Goal: Navigation & Orientation: Find specific page/section

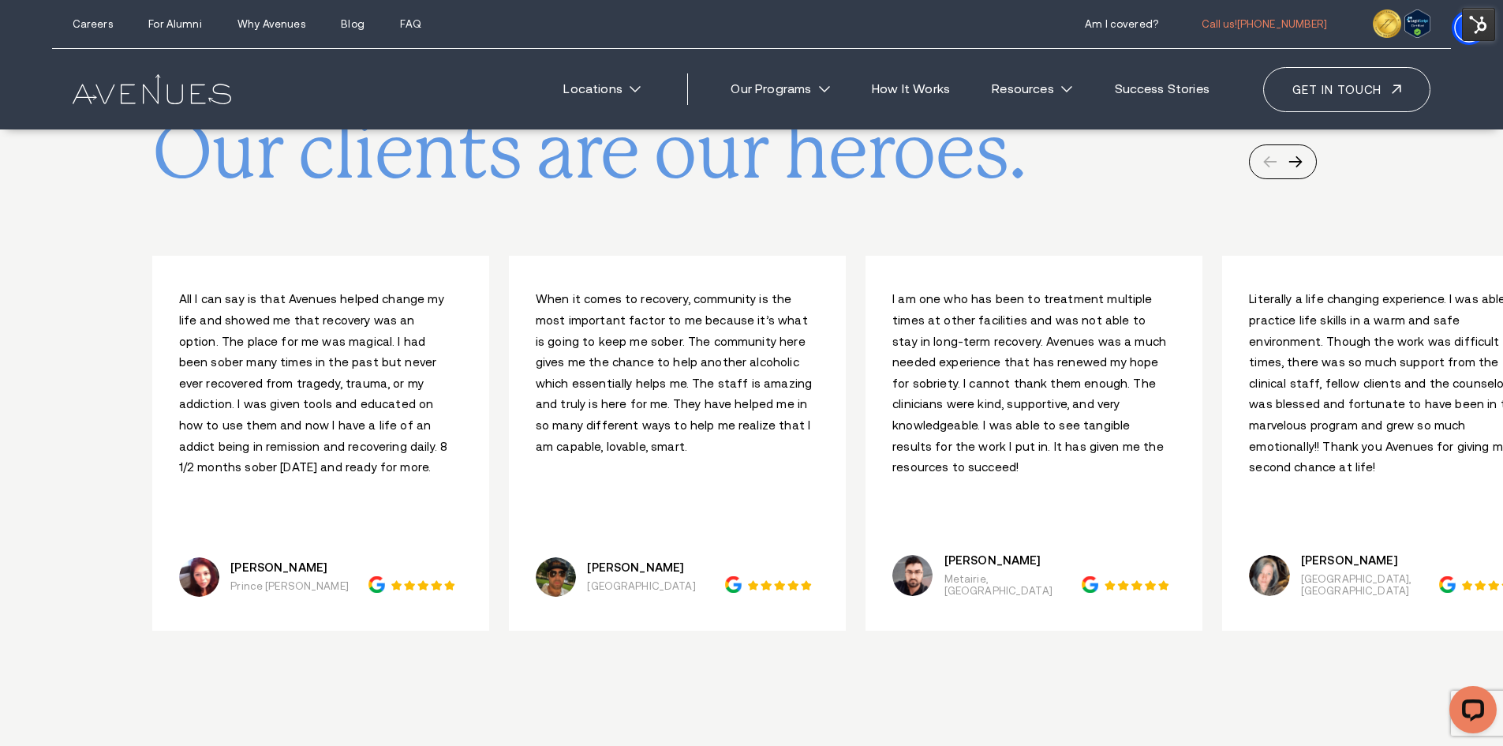
scroll to position [7574, 0]
click at [1470, 24] on img at bounding box center [1478, 24] width 33 height 33
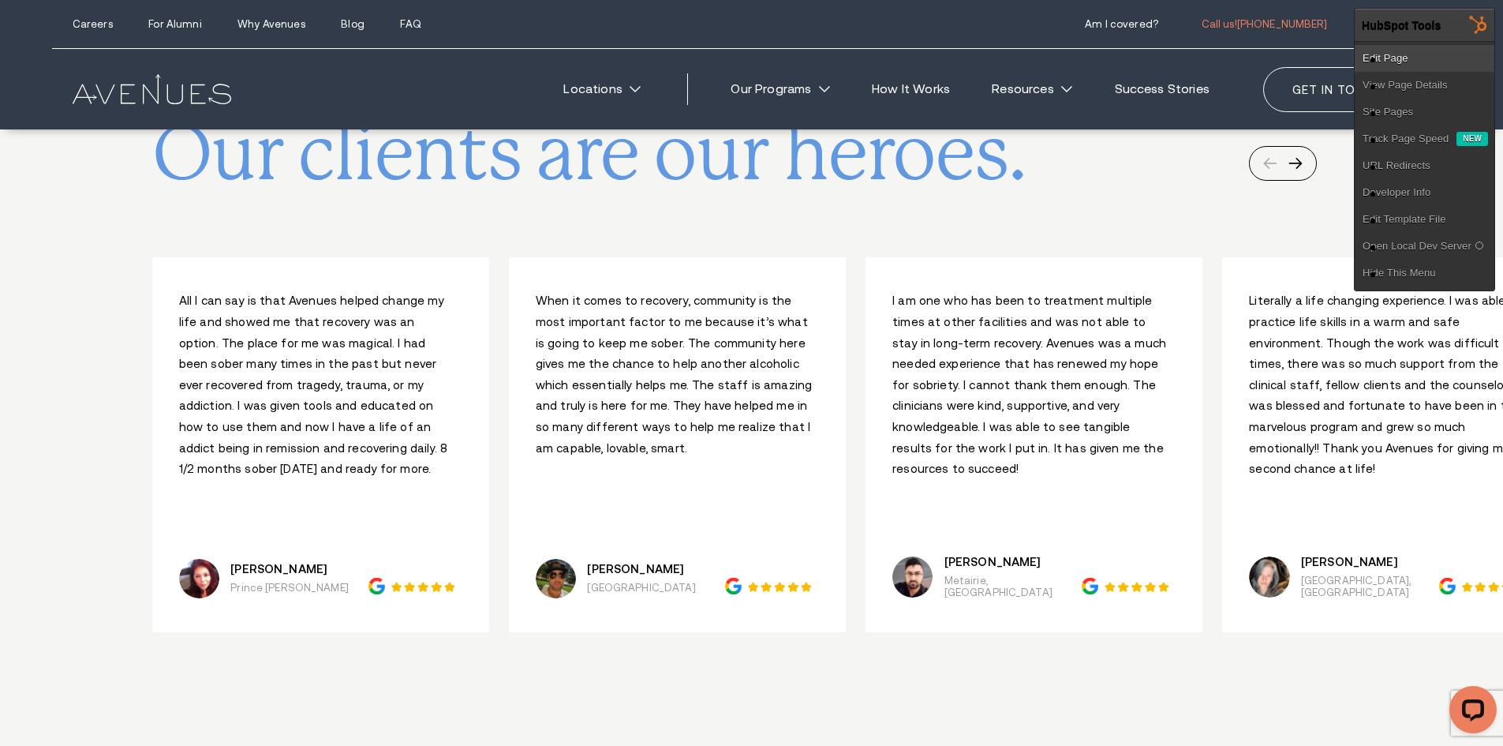
click at [1441, 54] on link "Edit Page" at bounding box center [1425, 58] width 140 height 27
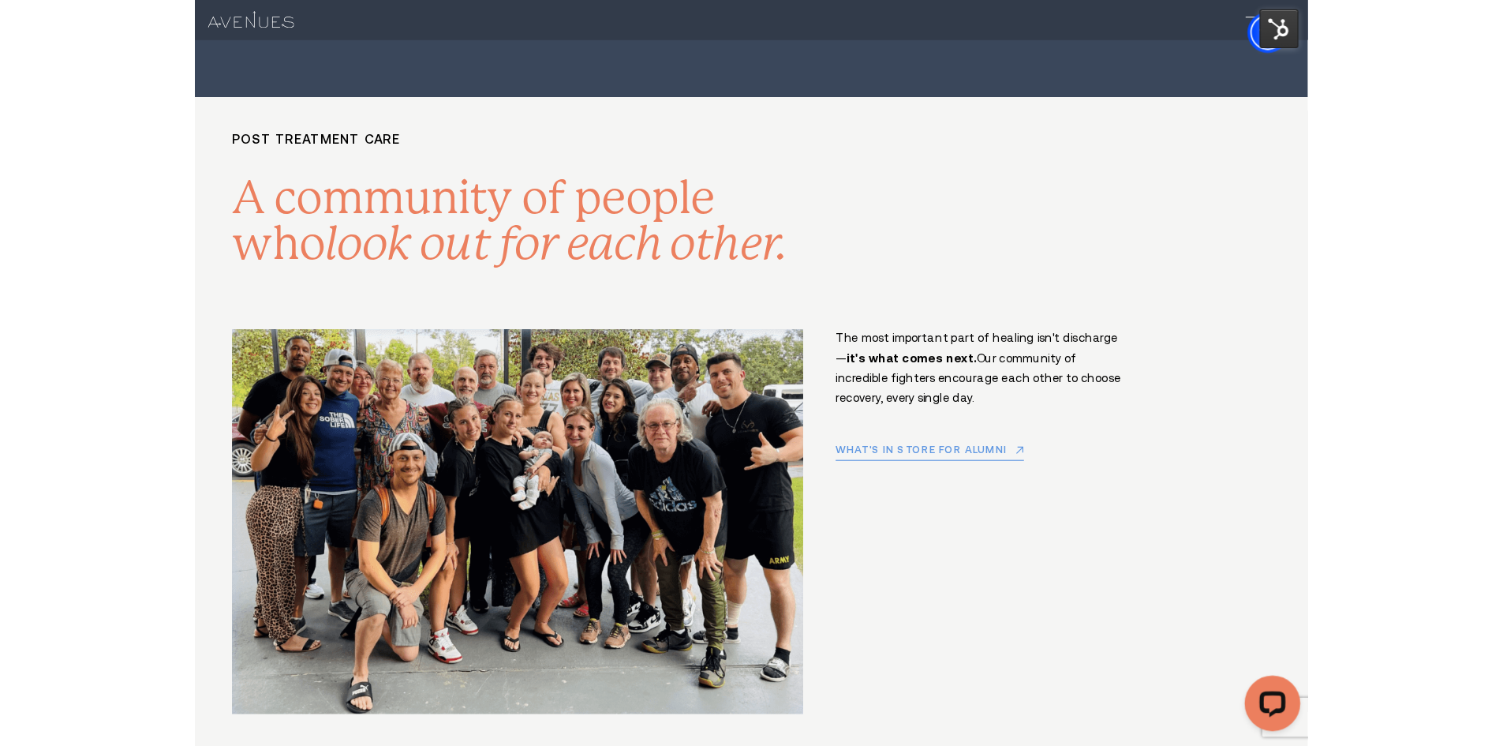
scroll to position [7503, 0]
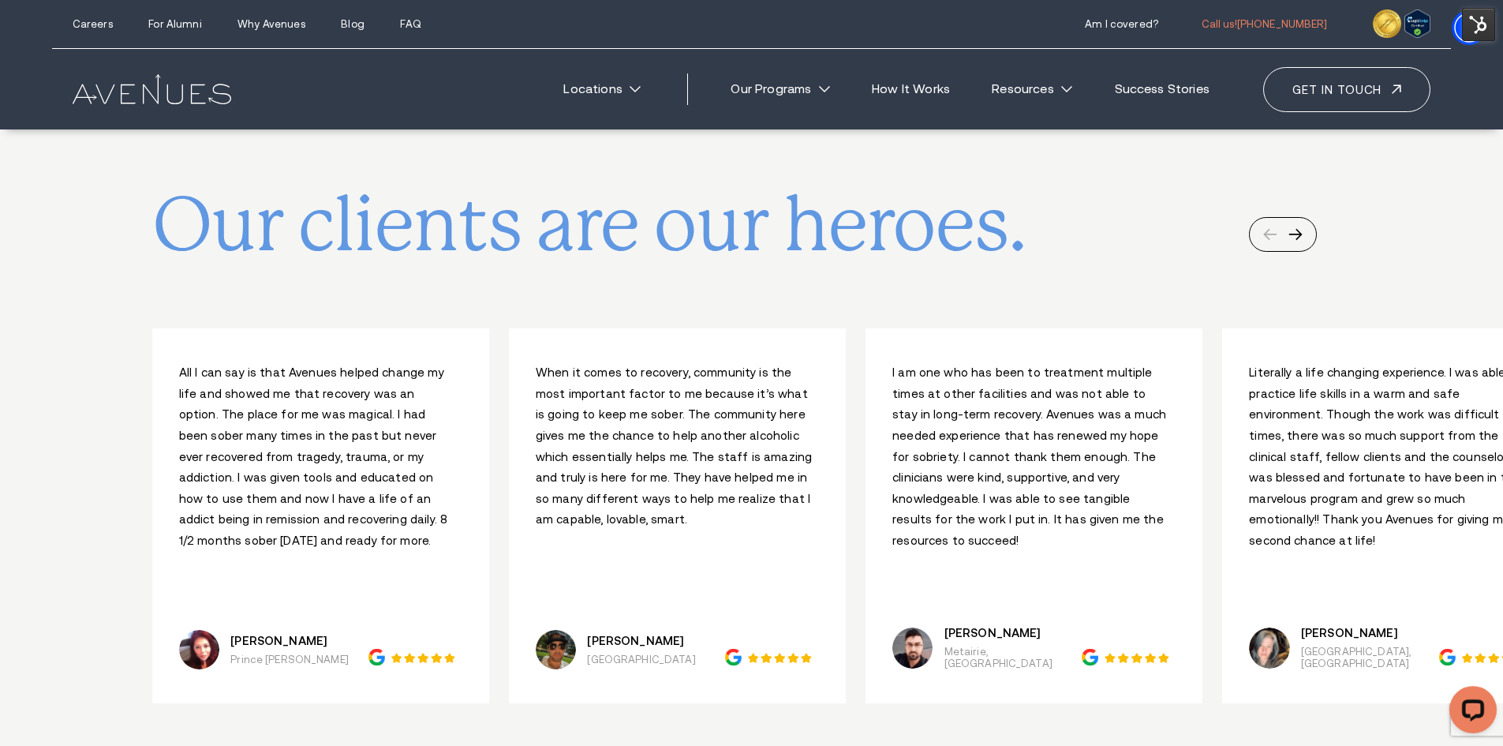
click at [171, 94] on img at bounding box center [152, 89] width 159 height 30
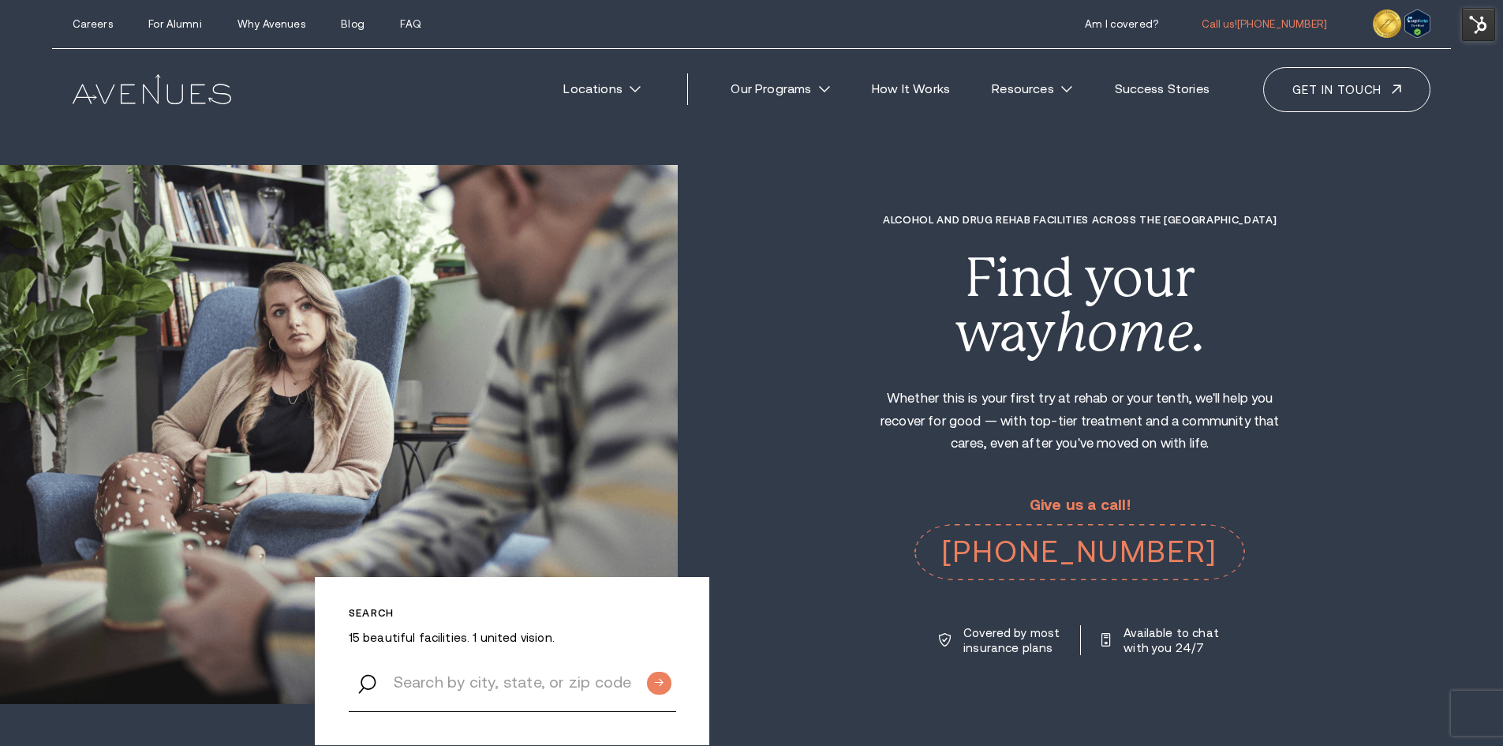
click at [1487, 30] on img at bounding box center [1478, 24] width 33 height 33
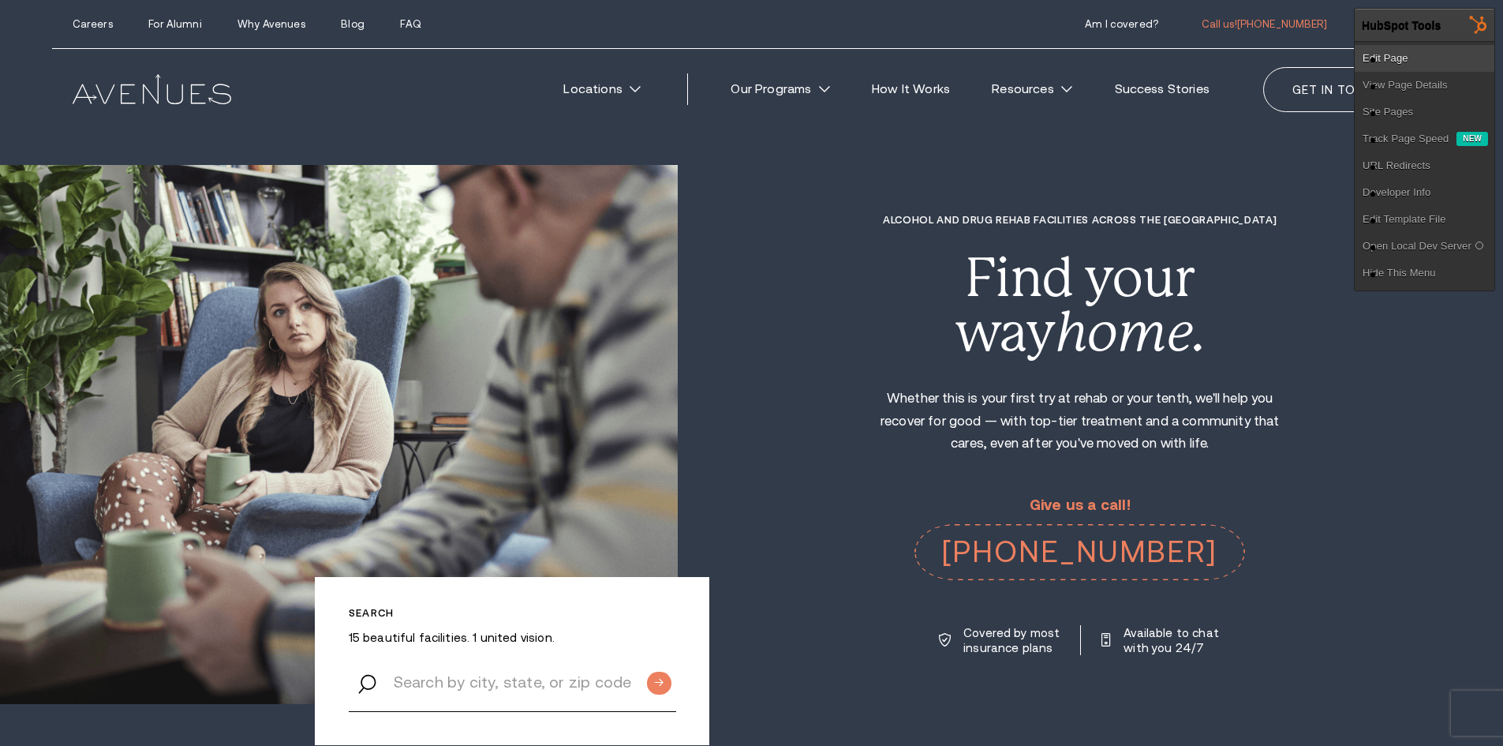
click at [1452, 57] on link "Edit Page" at bounding box center [1425, 58] width 140 height 27
